Goal: Download file/media

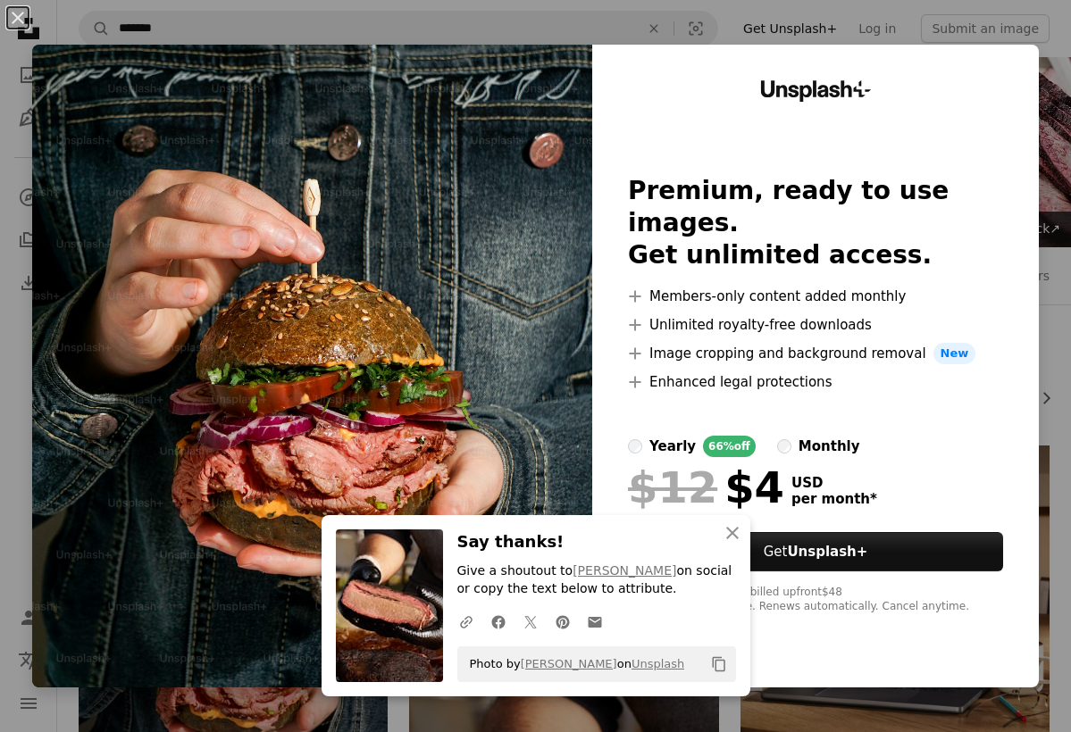
scroll to position [305, 0]
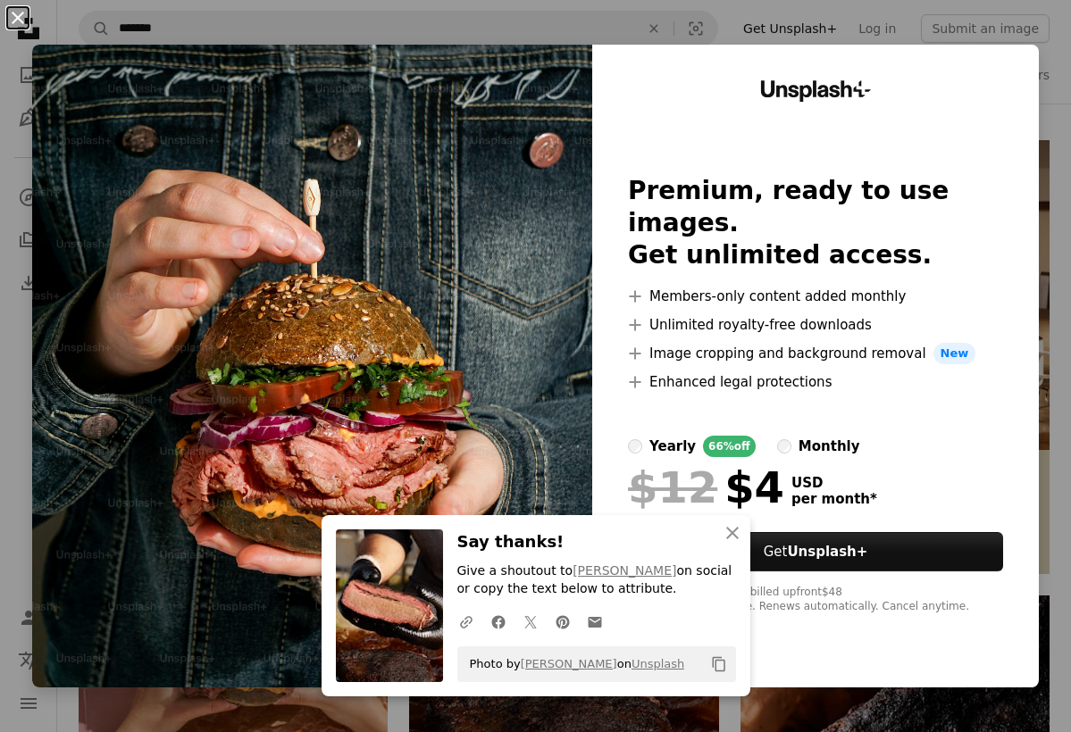
click at [21, 13] on button "An X shape" at bounding box center [17, 17] width 21 height 21
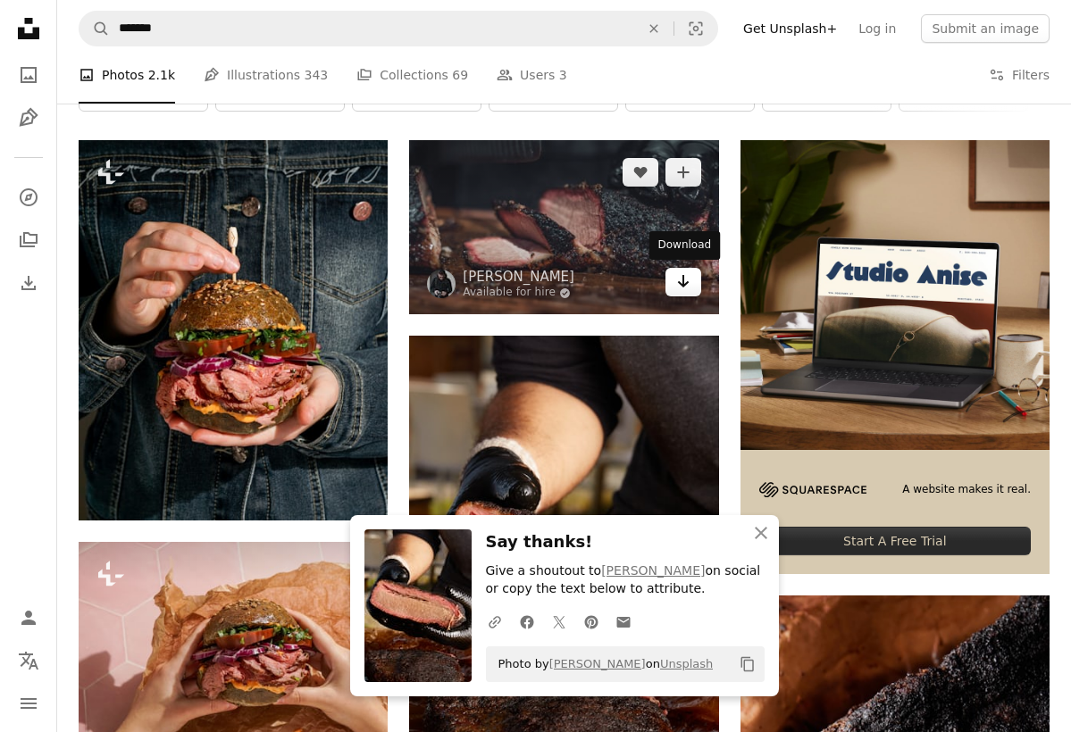
click at [681, 273] on icon "Arrow pointing down" at bounding box center [683, 281] width 14 height 21
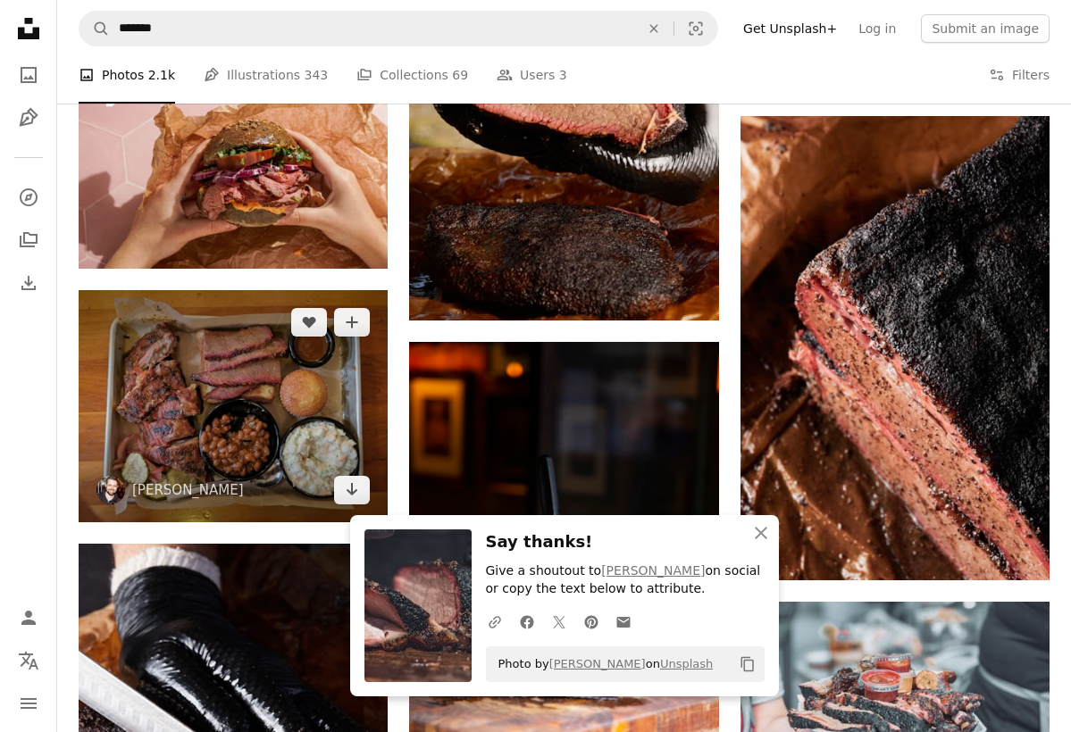
scroll to position [797, 0]
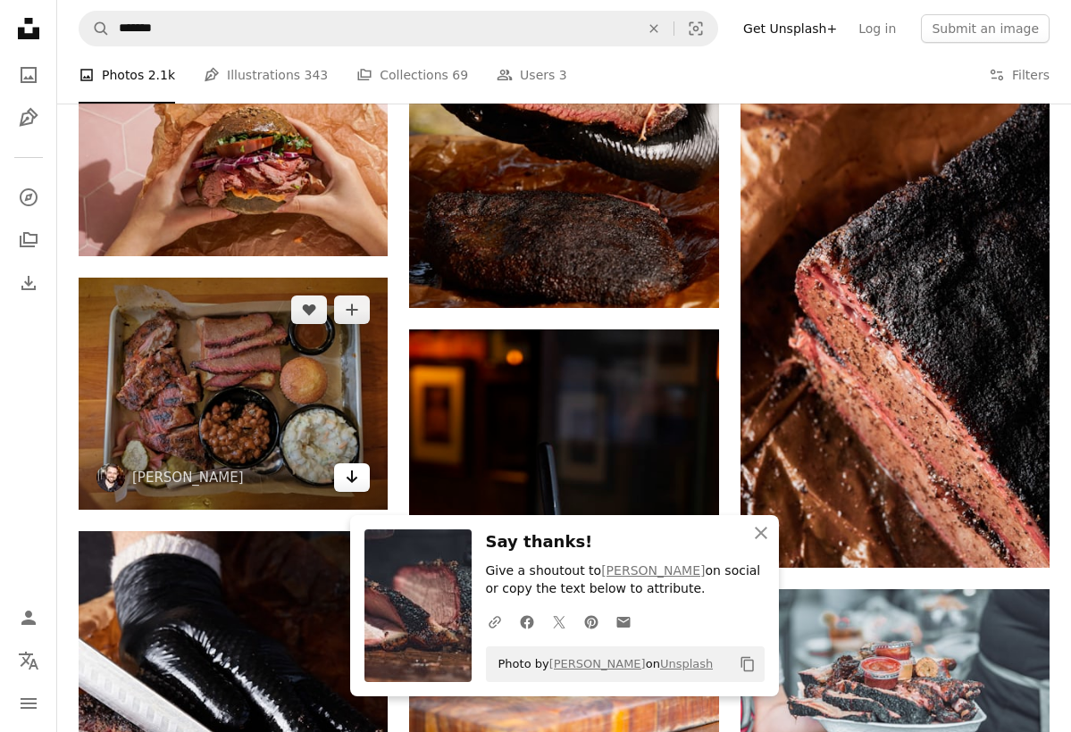
click at [355, 471] on icon "Arrow pointing down" at bounding box center [352, 476] width 14 height 21
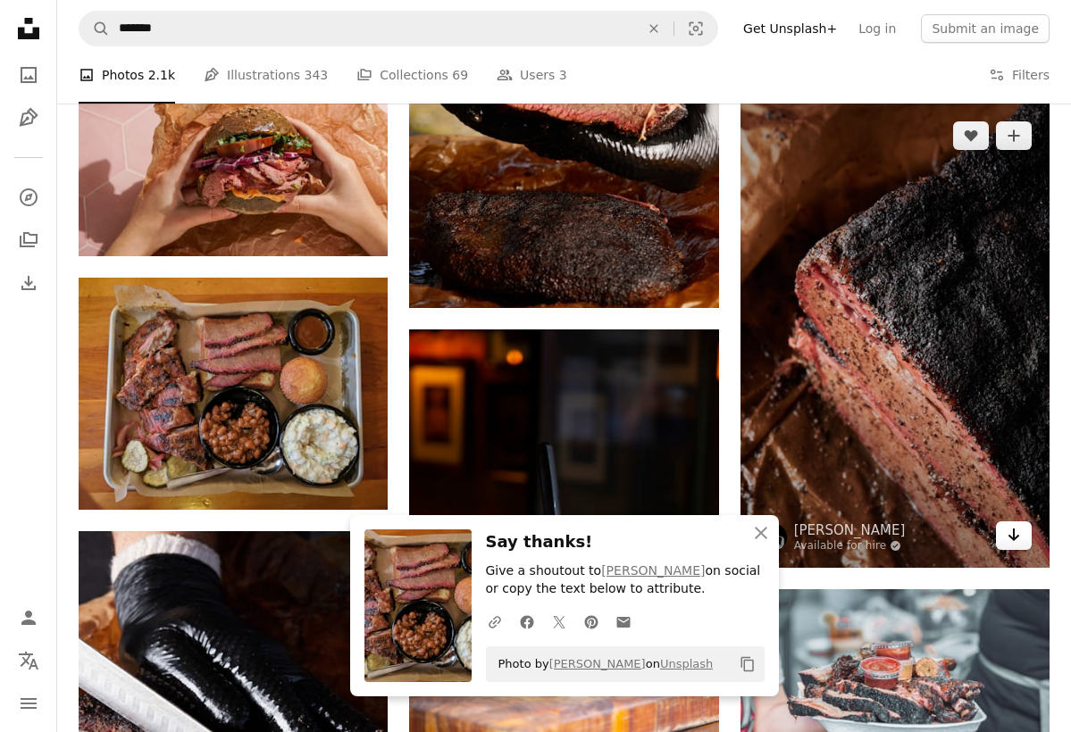
click at [1013, 529] on icon "Download" at bounding box center [1014, 535] width 12 height 13
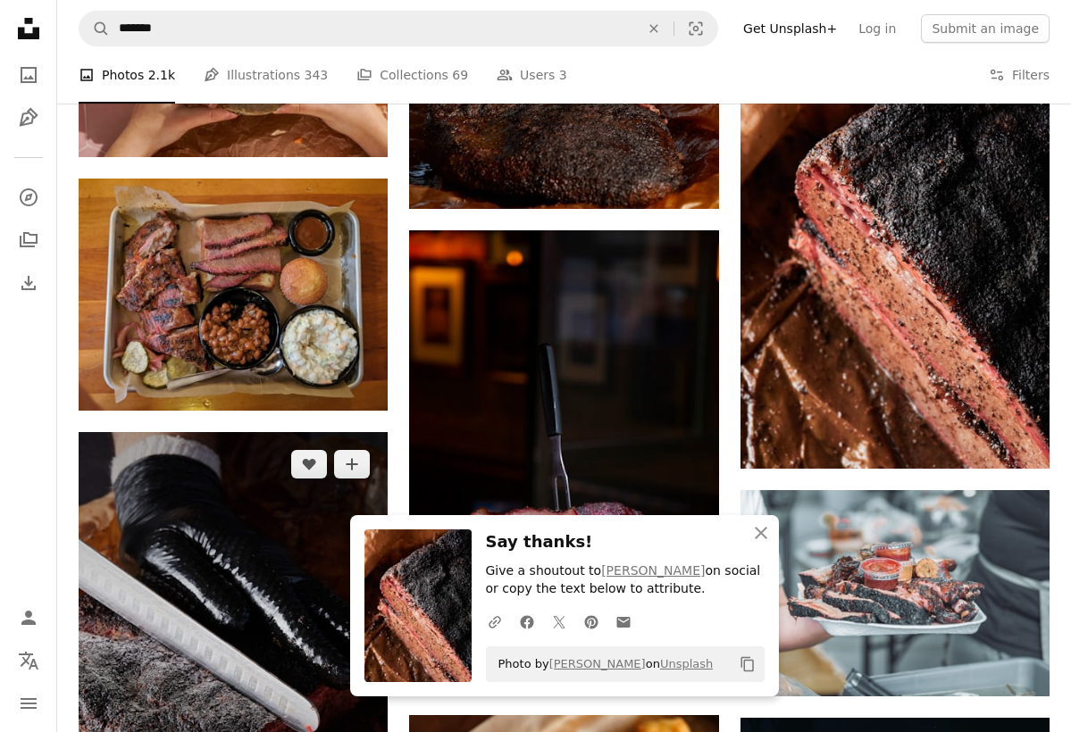
scroll to position [894, 0]
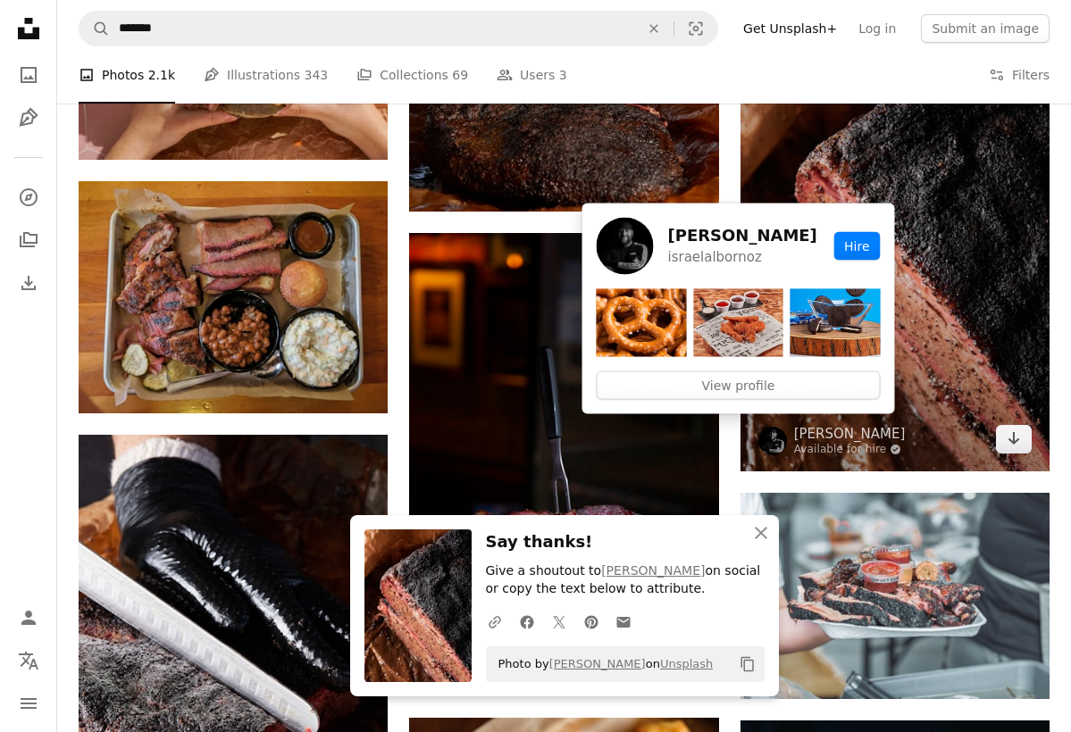
click at [764, 438] on img at bounding box center [772, 441] width 29 height 29
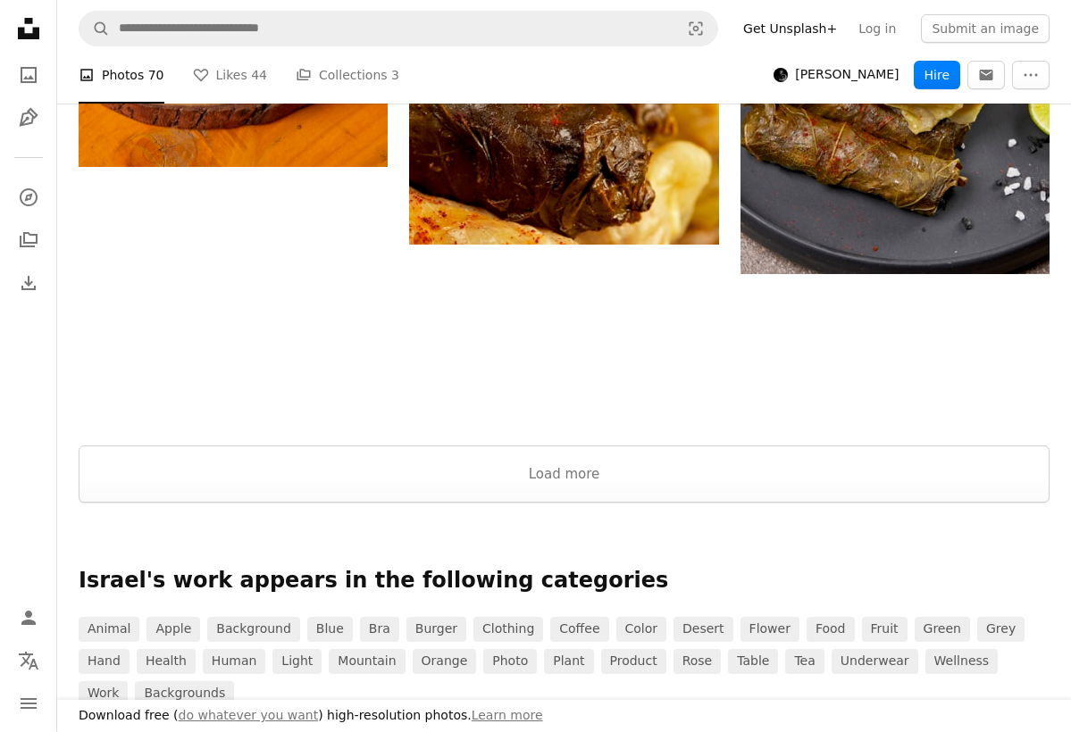
scroll to position [3154, 0]
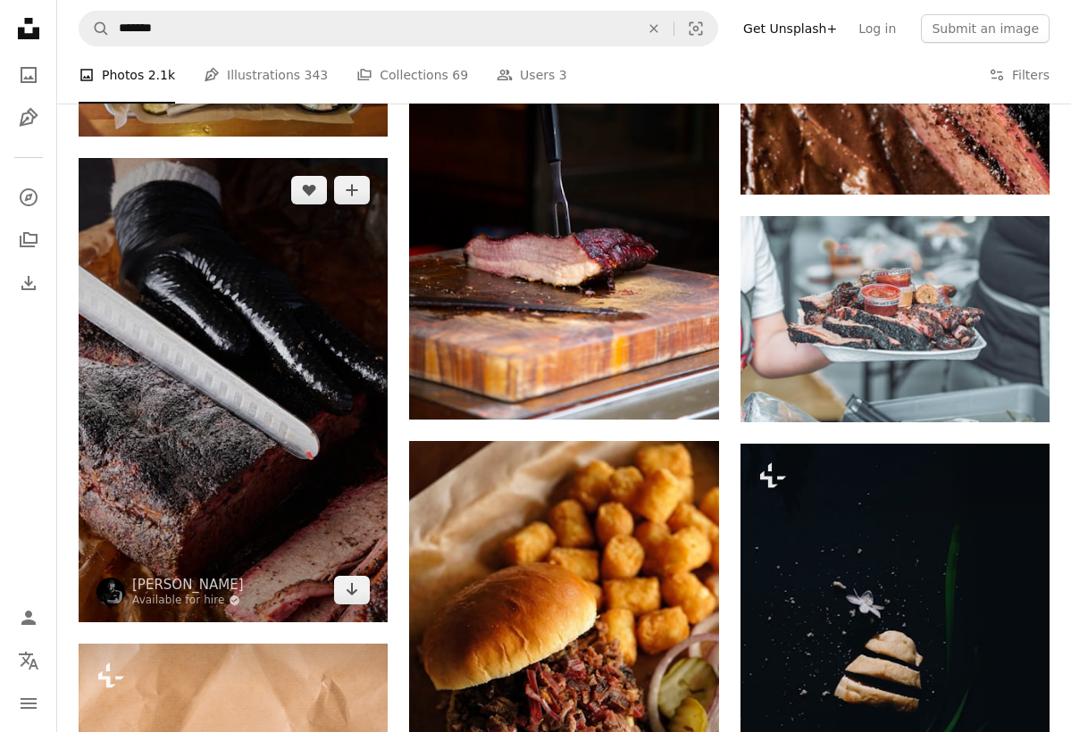
scroll to position [1173, 0]
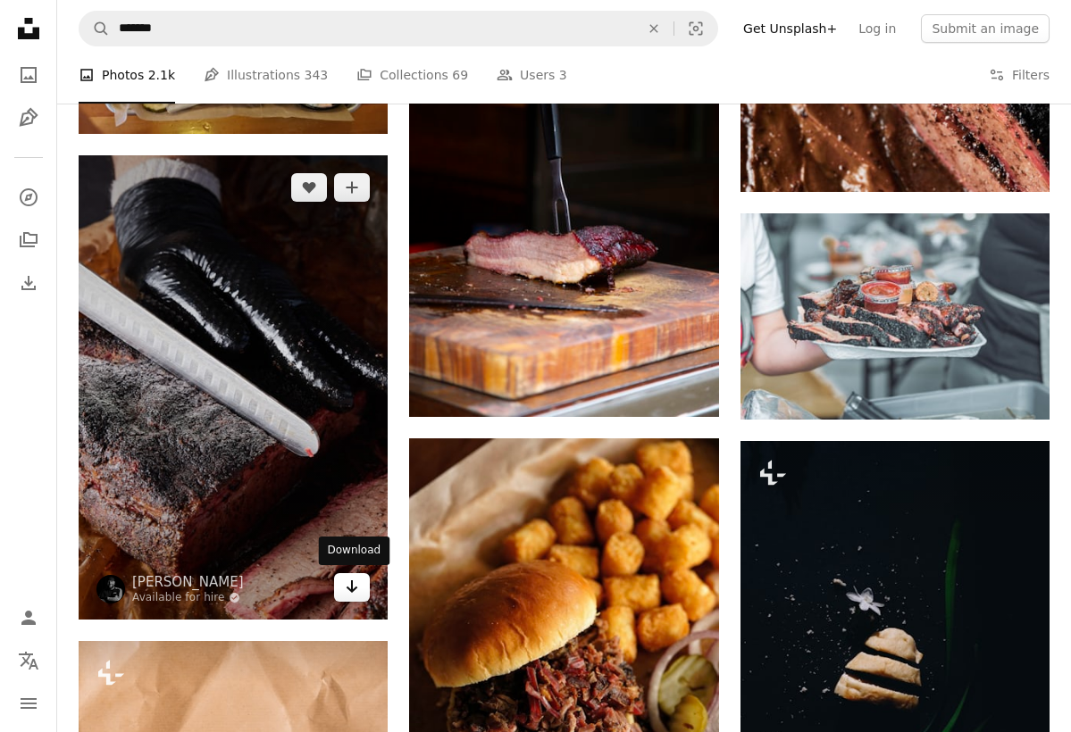
click at [363, 588] on link "Arrow pointing down" at bounding box center [352, 587] width 36 height 29
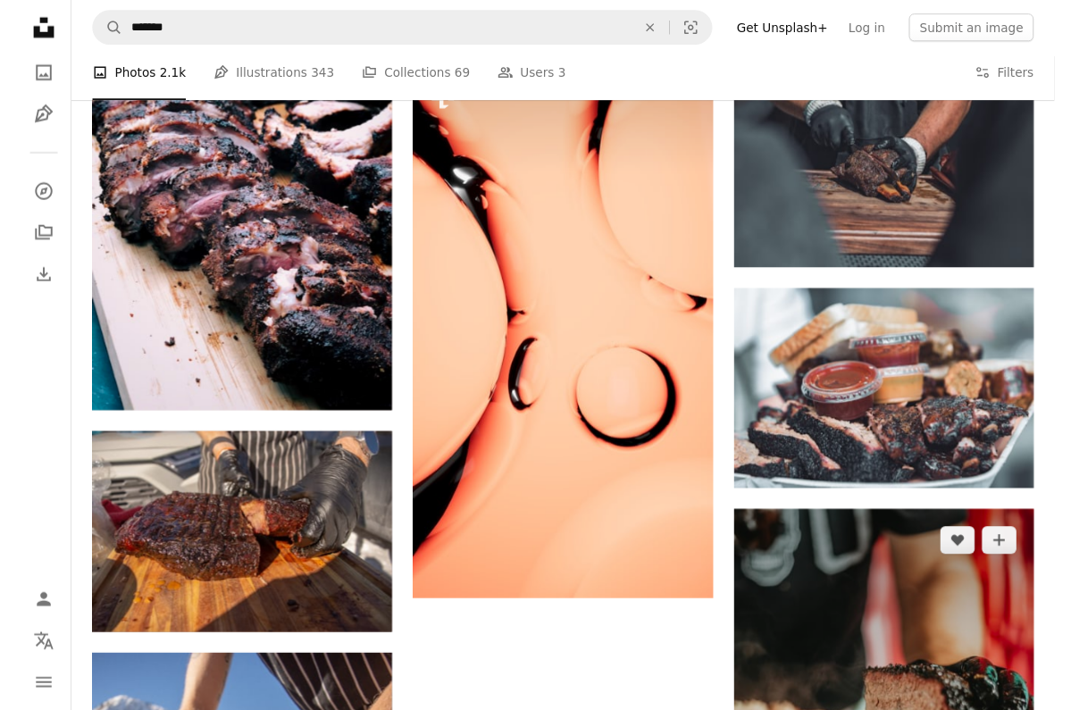
scroll to position [2016, 0]
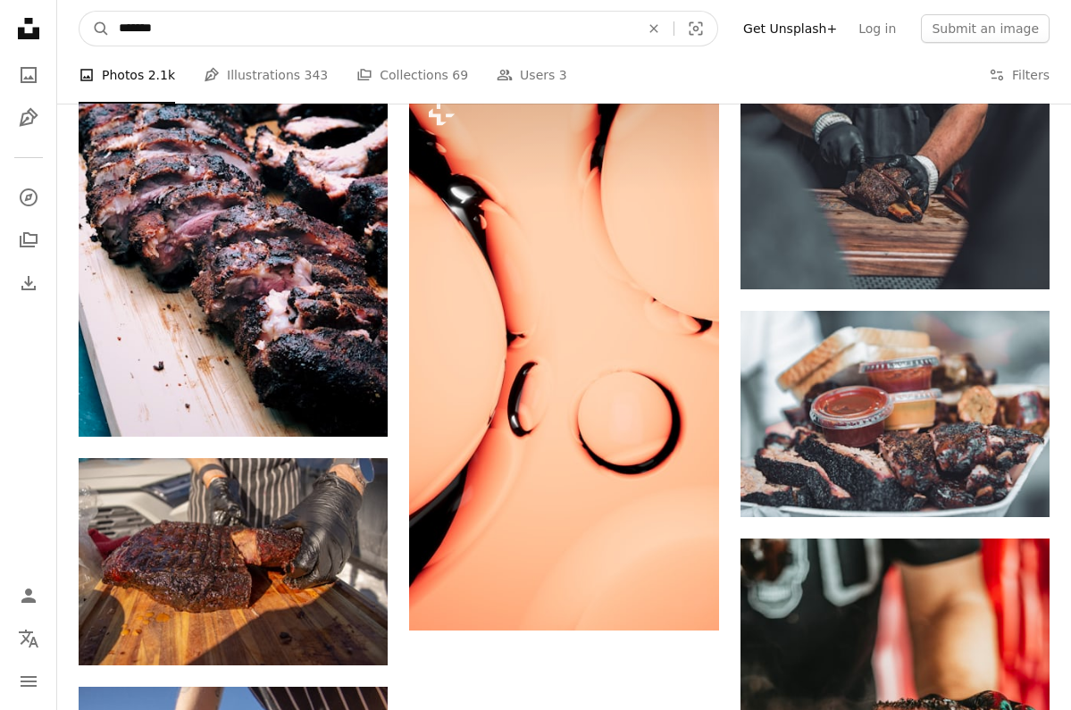
drag, startPoint x: 252, startPoint y: 29, endPoint x: 74, endPoint y: 25, distance: 177.7
click at [74, 25] on nav "A magnifying glass ******* An X shape Visual search Filters Get Unsplash+ Log i…" at bounding box center [564, 28] width 1014 height 57
type input "****"
click at [95, 29] on button "A magnifying glass" at bounding box center [94, 29] width 30 height 34
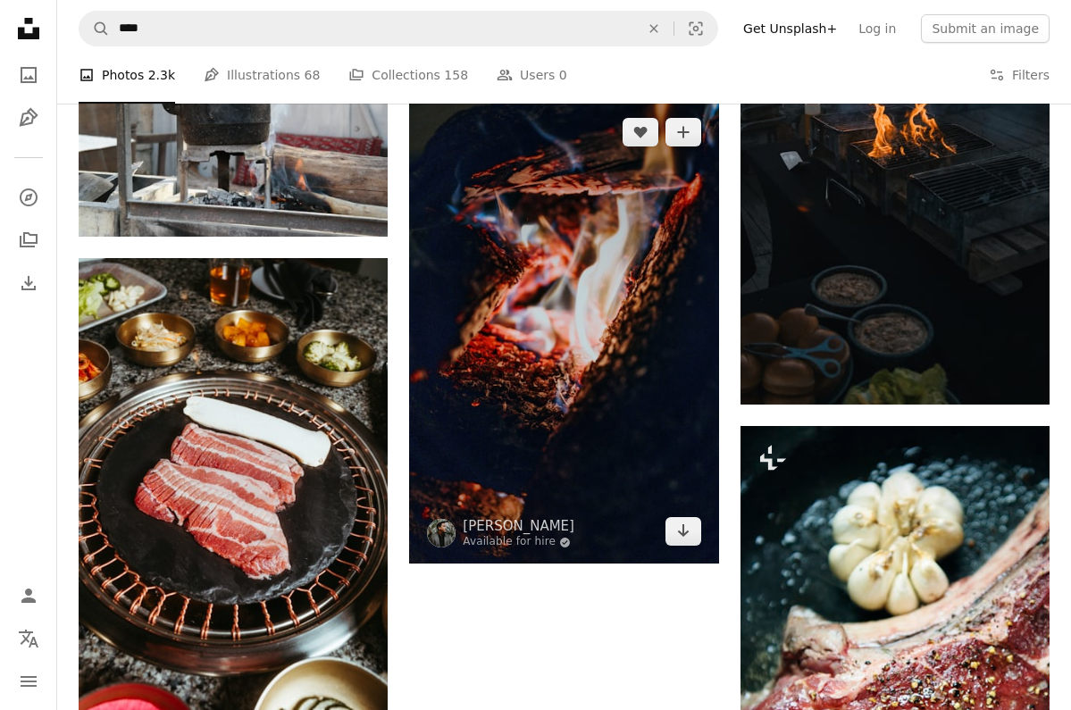
scroll to position [2303, 0]
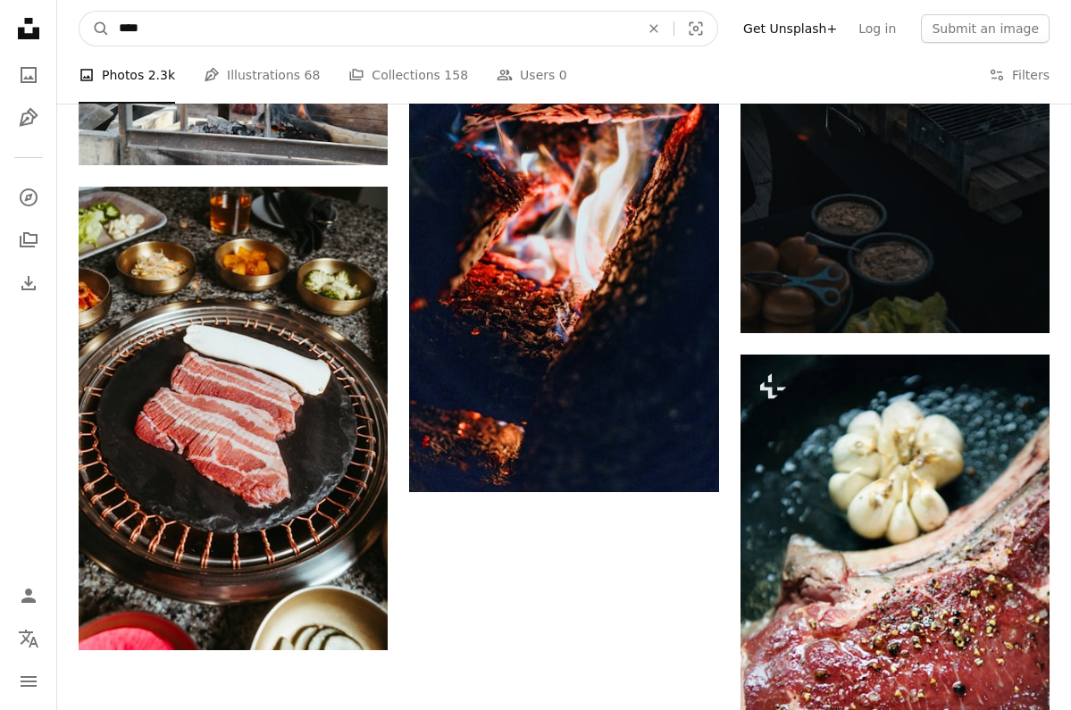
click at [121, 22] on input "****" at bounding box center [372, 29] width 524 height 34
type input "******"
click at [95, 29] on button "A magnifying glass" at bounding box center [94, 29] width 30 height 34
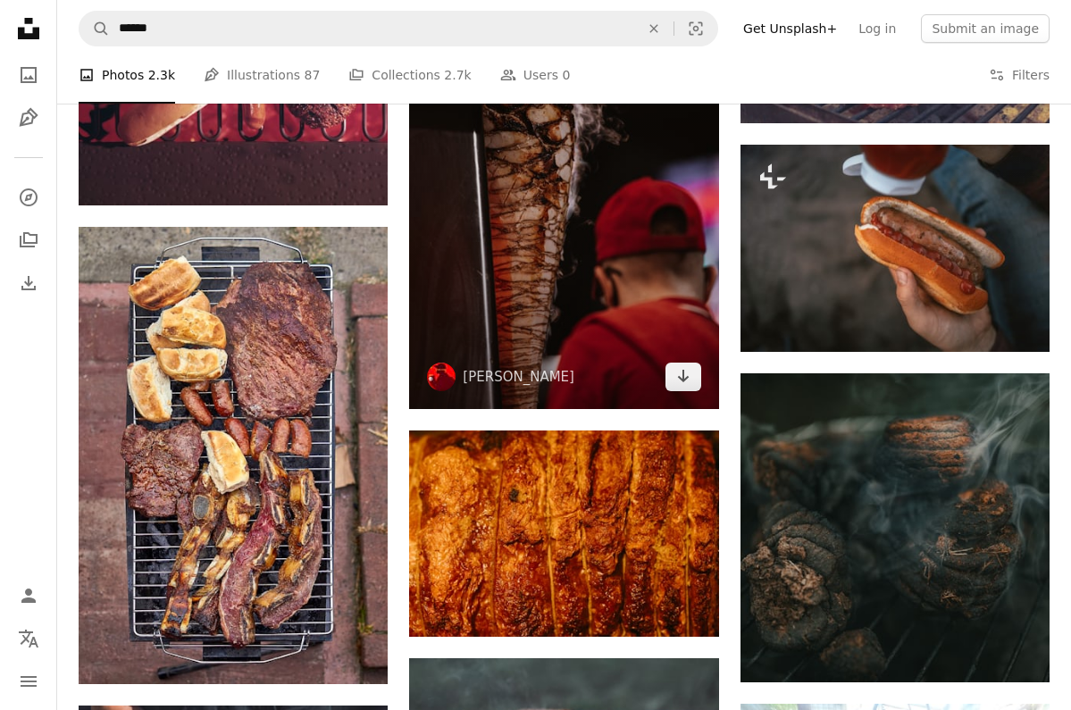
scroll to position [980, 0]
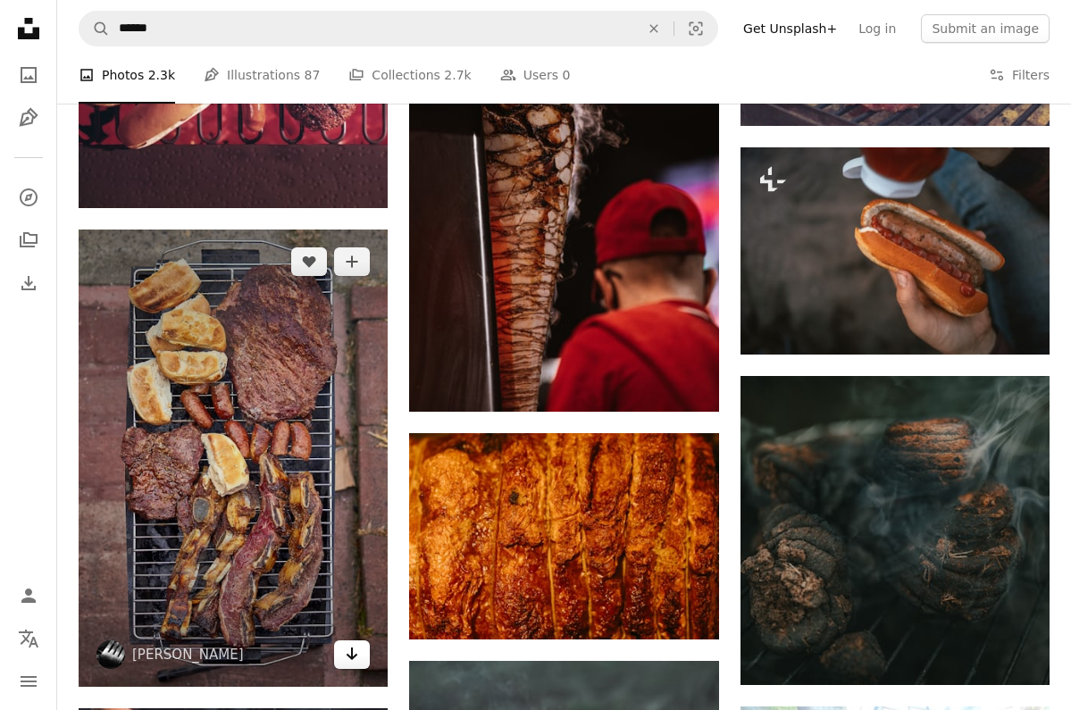
click at [352, 653] on icon "Download" at bounding box center [352, 653] width 12 height 13
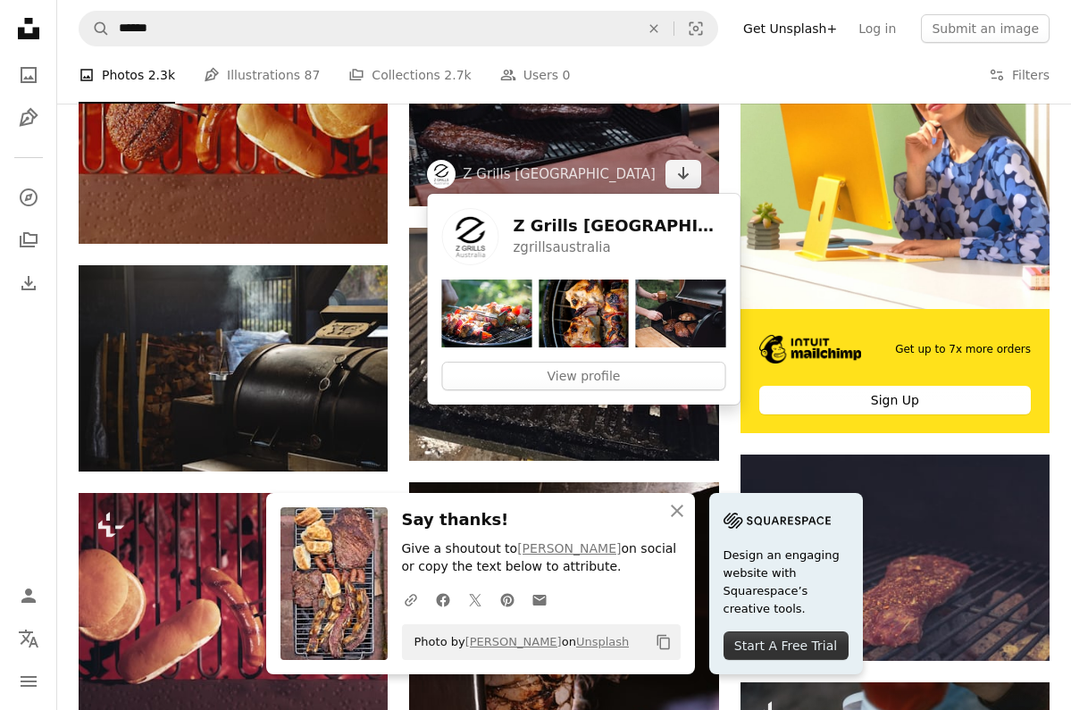
scroll to position [464, 0]
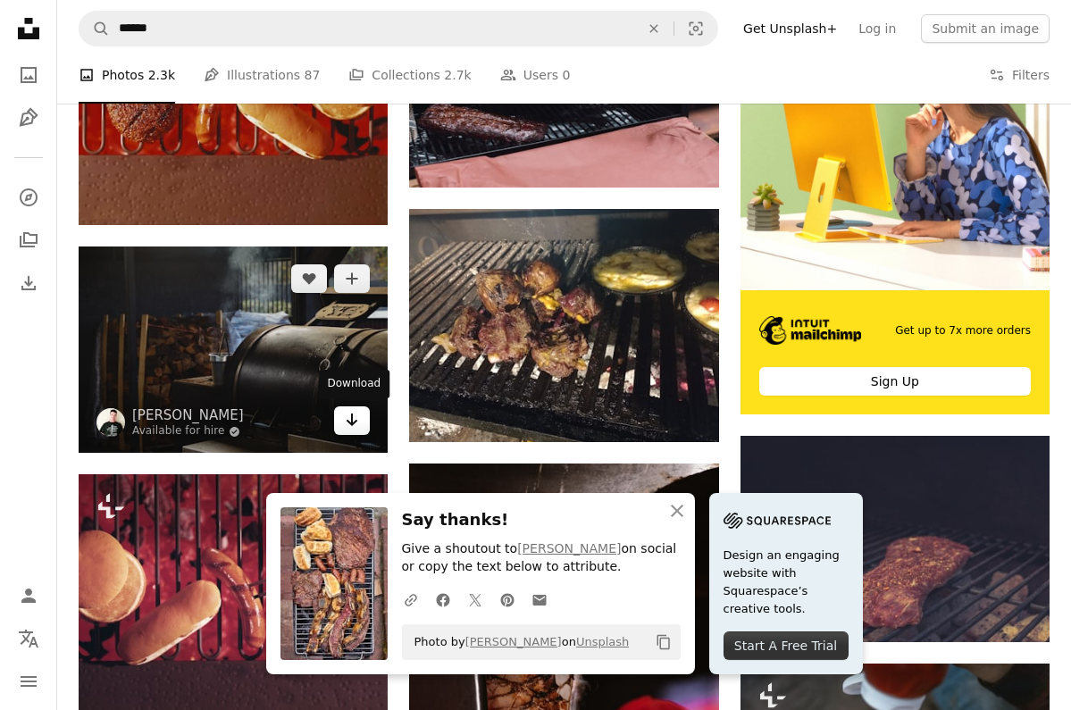
click at [352, 422] on icon "Download" at bounding box center [352, 419] width 12 height 13
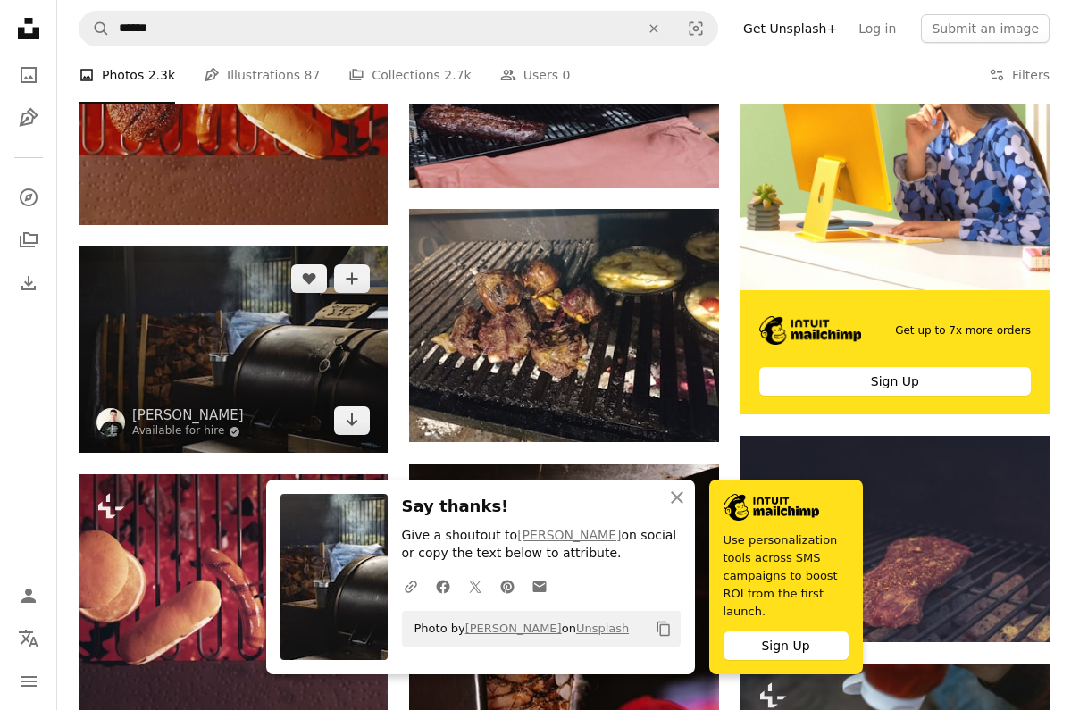
click at [102, 422] on img at bounding box center [110, 422] width 29 height 29
